Goal: Check status

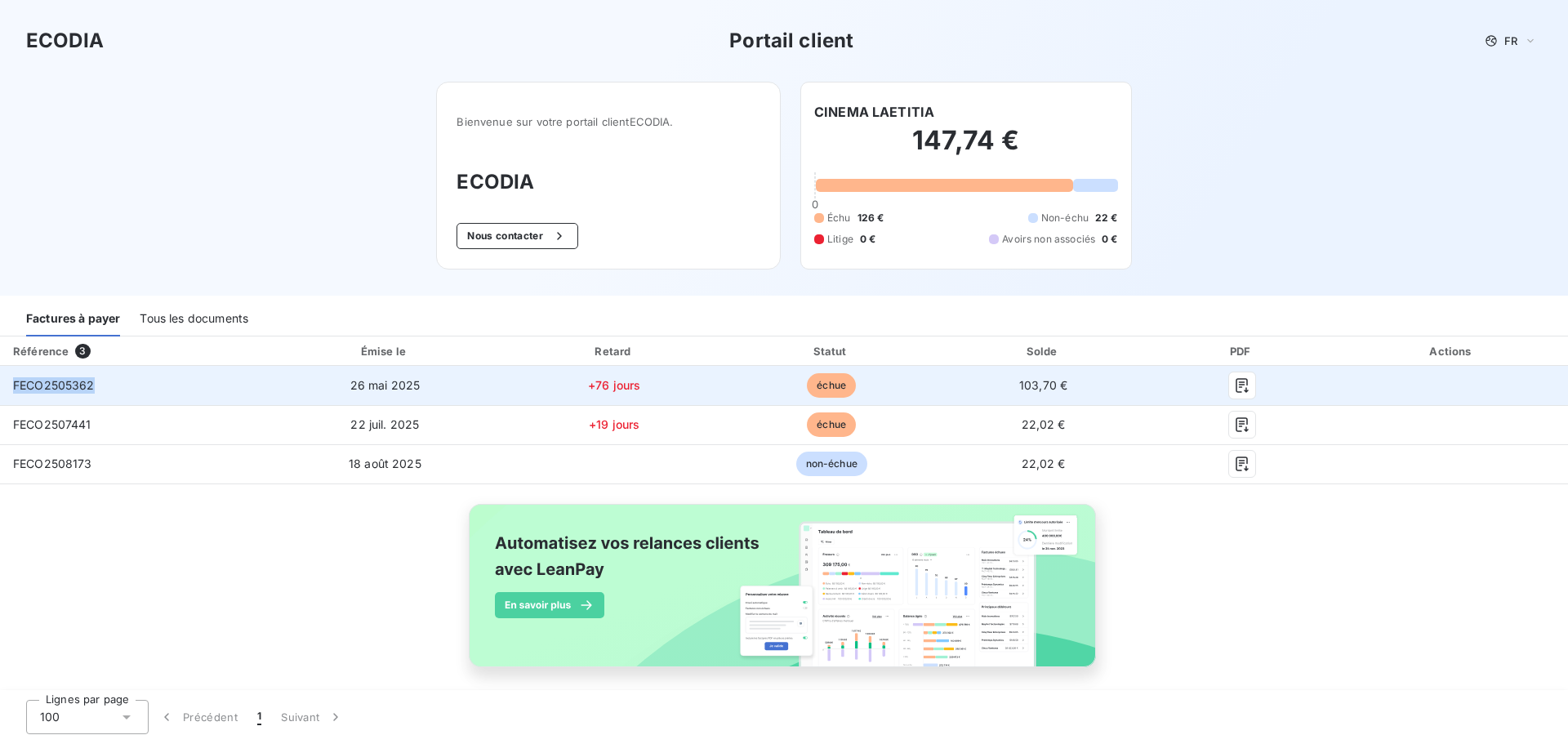
drag, startPoint x: 147, startPoint y: 389, endPoint x: 192, endPoint y: 397, distance: 45.7
click at [1, 380] on td "FECO2505362" at bounding box center [133, 385] width 266 height 39
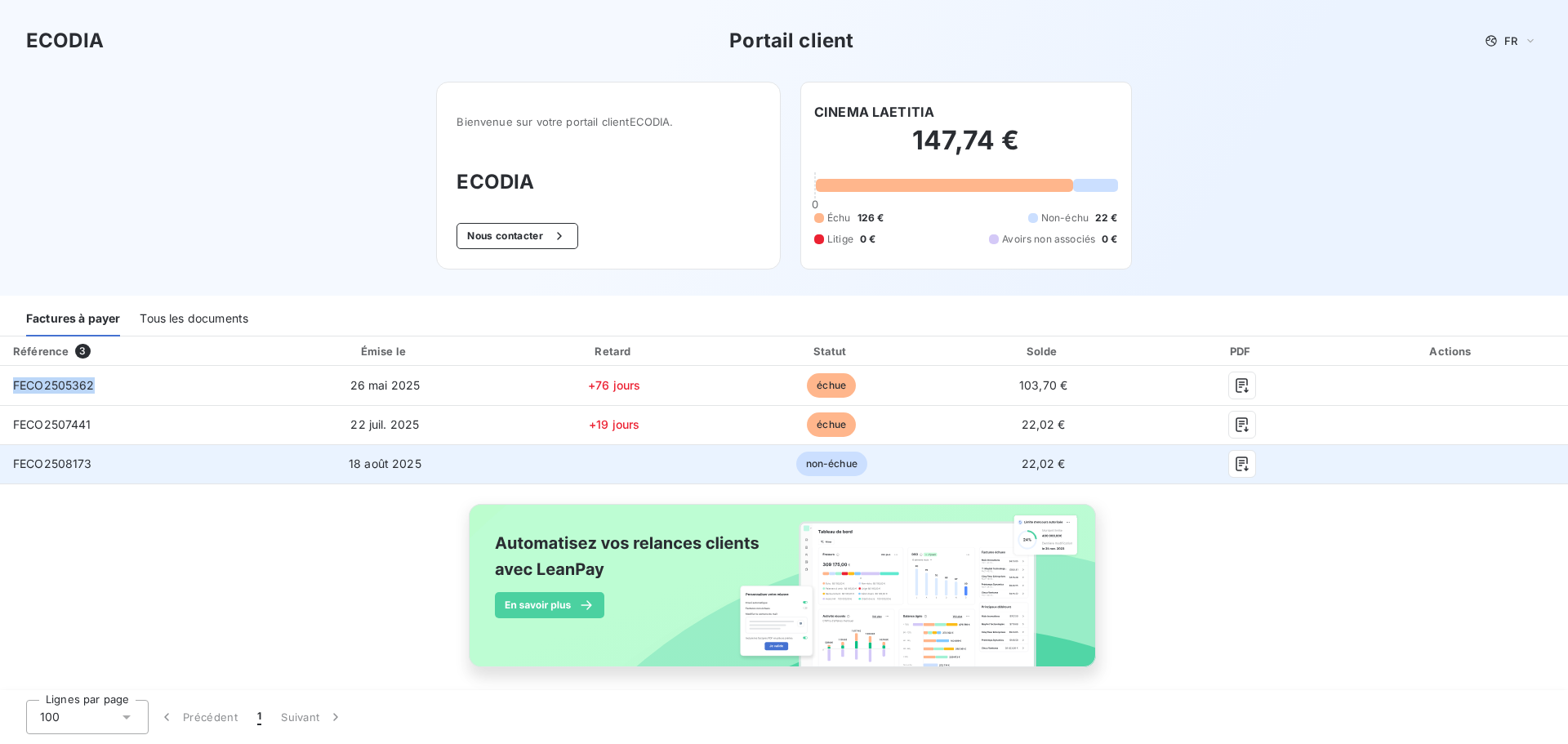
copy span "FECO2505362"
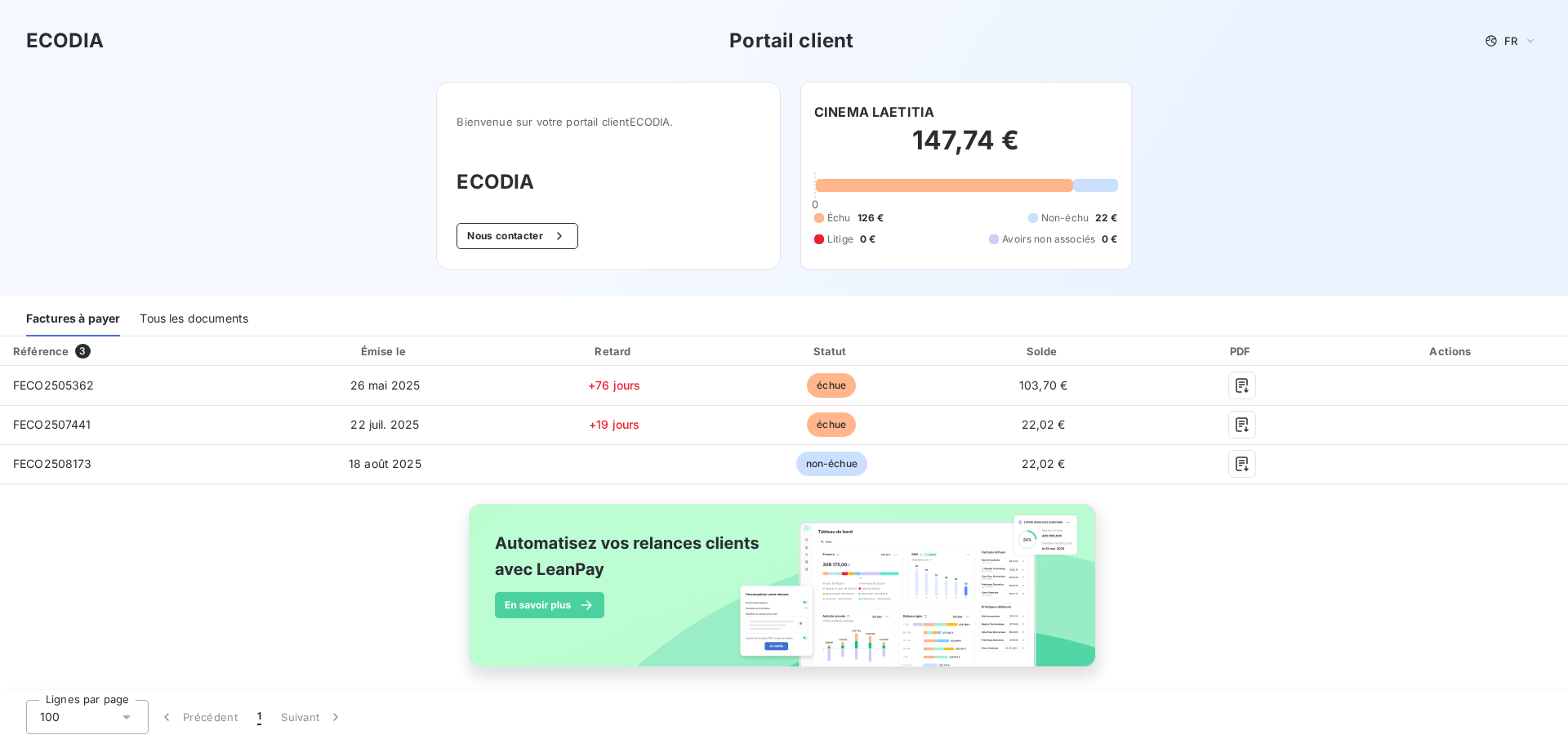
click at [203, 622] on div "Référence 3 Émise le Retard Statut Solde PDF Actions FECO2505362 [DATE] +76 jou…" at bounding box center [784, 521] width 1568 height 368
